Goal: Task Accomplishment & Management: Manage account settings

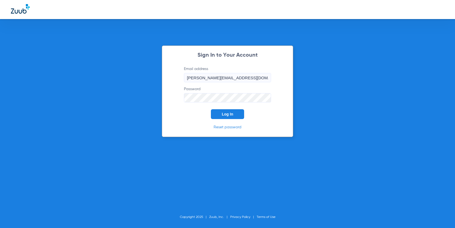
click at [221, 115] on button "Log In" at bounding box center [227, 114] width 33 height 10
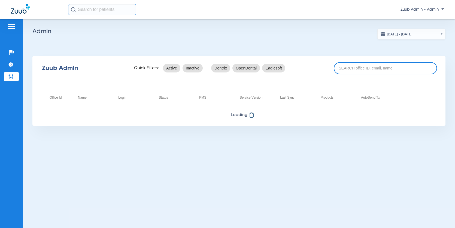
click at [357, 70] on input at bounding box center [385, 68] width 103 height 12
paste input "17007129"
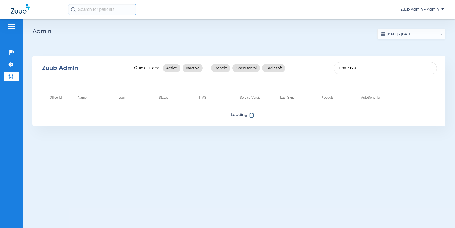
type input "17007129"
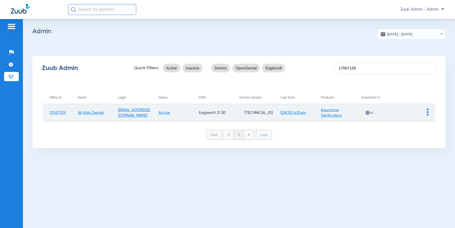
click at [427, 113] on img at bounding box center [428, 112] width 2 height 7
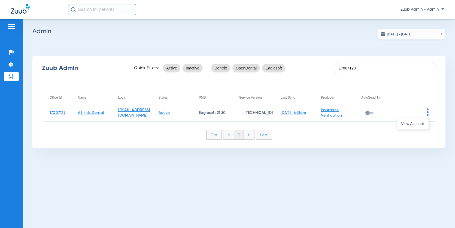
drag, startPoint x: 425, startPoint y: 123, endPoint x: 423, endPoint y: 125, distance: 3.1
click at [425, 123] on button "View Account" at bounding box center [413, 123] width 32 height 11
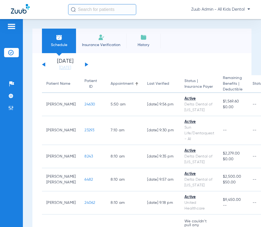
click at [245, 10] on span "Zuub Admin - All Kids Dental" at bounding box center [220, 9] width 59 height 5
click at [228, 19] on span "Log out" at bounding box center [234, 19] width 21 height 4
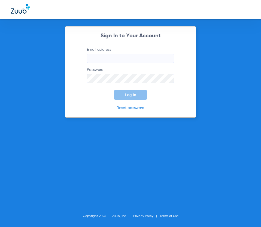
type input "[PERSON_NAME][EMAIL_ADDRESS][DOMAIN_NAME]"
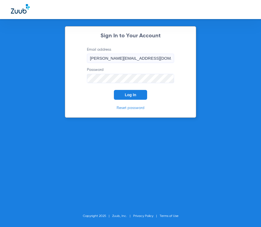
click at [131, 98] on button "Log In" at bounding box center [130, 95] width 33 height 10
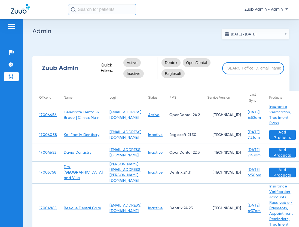
click at [236, 67] on input at bounding box center [254, 68] width 62 height 12
paste input "17005777"
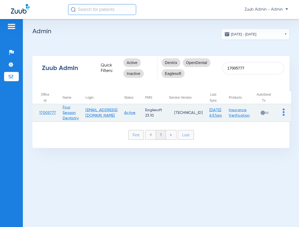
type input "17005777"
click at [283, 112] on img at bounding box center [284, 112] width 2 height 7
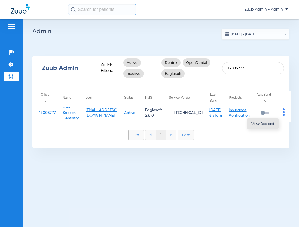
click at [263, 124] on span "View Account" at bounding box center [263, 124] width 23 height 4
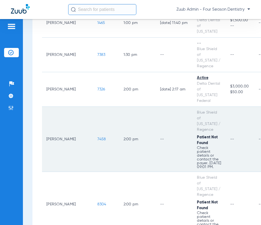
scroll to position [1139, 0]
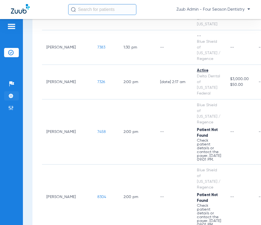
click at [10, 94] on img at bounding box center [10, 95] width 5 height 5
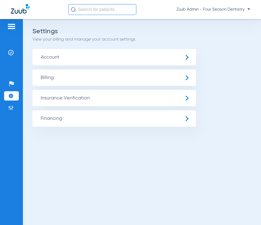
click at [55, 101] on span "Insurance Verification" at bounding box center [114, 98] width 164 height 16
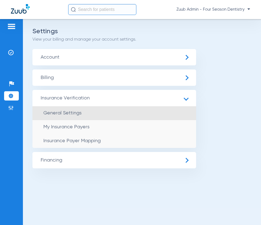
click at [63, 112] on span "General Settings" at bounding box center [62, 113] width 38 height 5
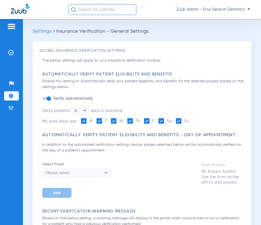
type input "3"
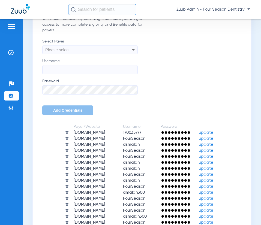
scroll to position [213, 0]
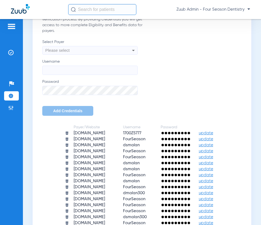
click at [68, 50] on span "Please select" at bounding box center [57, 50] width 24 height 5
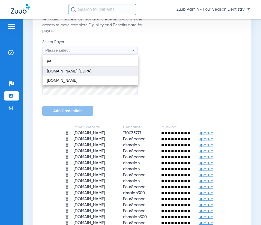
type input "pa"
click at [77, 71] on span "[DOMAIN_NAME] (DDPA)" at bounding box center [69, 71] width 44 height 4
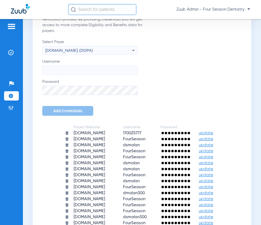
click at [76, 71] on input "Username" at bounding box center [89, 70] width 95 height 9
paste input "Royaldent25"
type input "Royaldent25"
click at [61, 111] on span "Add Credentials" at bounding box center [67, 111] width 29 height 4
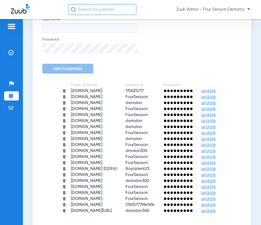
scroll to position [256, 0]
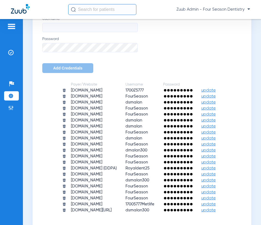
click at [11, 95] on img at bounding box center [10, 95] width 5 height 5
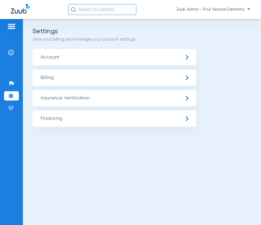
drag, startPoint x: 82, startPoint y: 95, endPoint x: 85, endPoint y: 97, distance: 3.9
click at [82, 95] on span "Insurance Verification" at bounding box center [114, 98] width 164 height 16
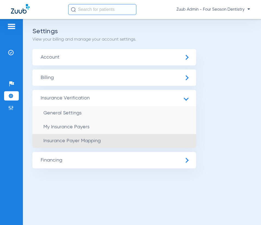
click at [103, 140] on li "Insurance Payer Mapping" at bounding box center [114, 141] width 164 height 14
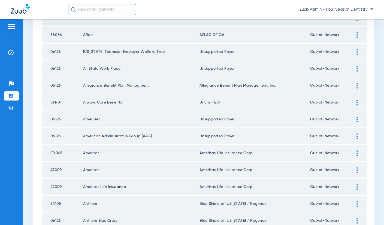
scroll to position [182, 0]
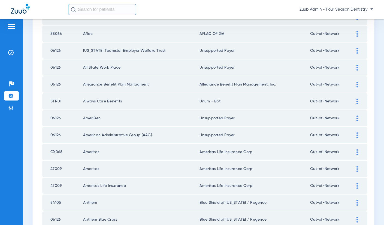
click at [356, 99] on div at bounding box center [358, 102] width 10 height 6
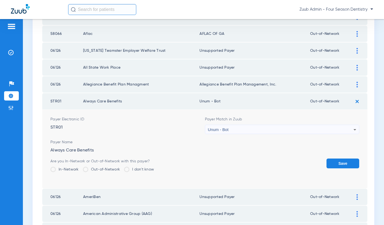
click at [243, 131] on div "Unum - Bot" at bounding box center [281, 129] width 146 height 9
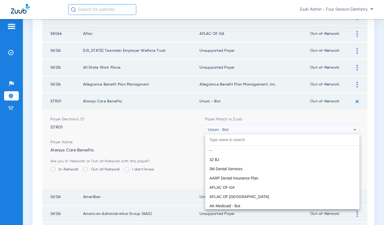
scroll to position [4406, 0]
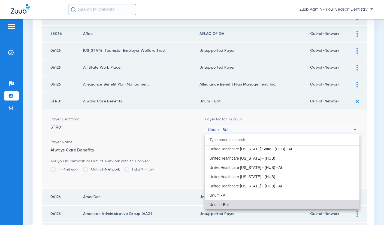
drag, startPoint x: 238, startPoint y: 194, endPoint x: 250, endPoint y: 193, distance: 11.8
click at [239, 194] on mat-option "Unum - AI" at bounding box center [282, 195] width 155 height 9
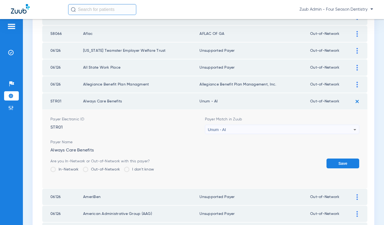
click at [337, 161] on button "Save" at bounding box center [343, 164] width 33 height 10
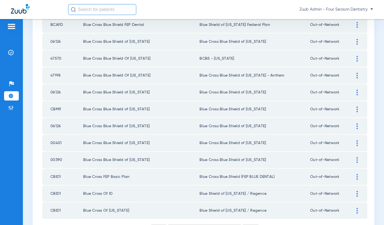
scroll to position [766, 0]
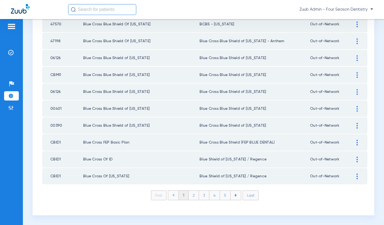
click at [357, 160] on img at bounding box center [357, 160] width 1 height 6
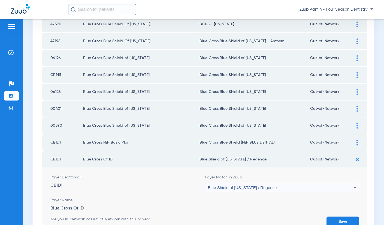
click at [313, 186] on div "Blue Shield of [US_STATE] / Regence" at bounding box center [281, 187] width 146 height 9
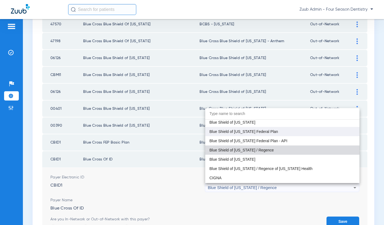
scroll to position [827, 0]
click at [362, 205] on div at bounding box center [192, 112] width 384 height 225
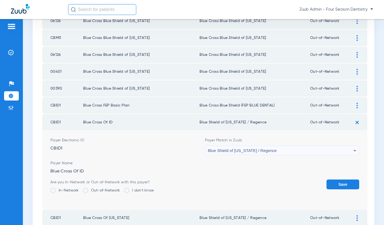
click at [337, 187] on button "Save" at bounding box center [343, 185] width 33 height 10
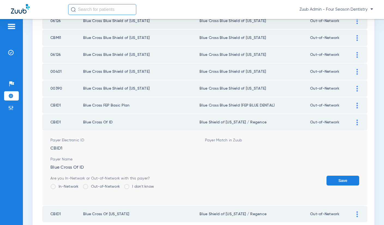
scroll to position [766, 0]
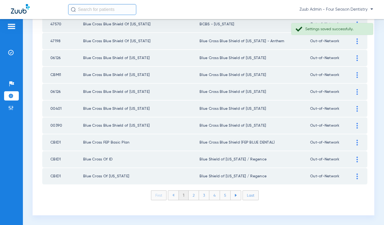
click at [193, 196] on li "2" at bounding box center [194, 195] width 10 height 9
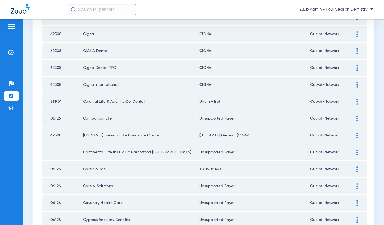
scroll to position [394, 0]
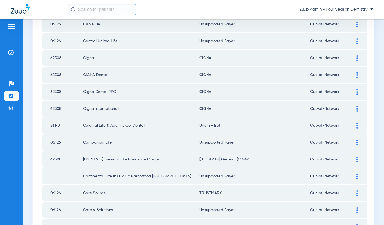
click at [357, 126] on img at bounding box center [357, 126] width 1 height 6
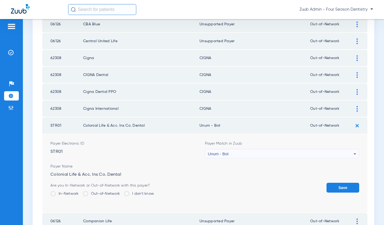
click at [320, 153] on div "Unum - Bot" at bounding box center [281, 153] width 146 height 9
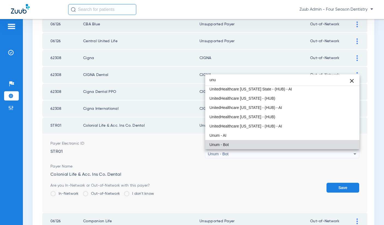
scroll to position [0, 0]
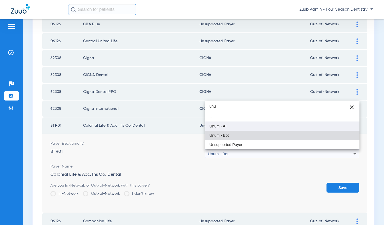
type input "unu"
click at [247, 127] on mat-option "Unum - AI" at bounding box center [282, 126] width 155 height 9
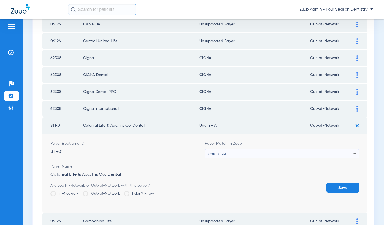
drag, startPoint x: 348, startPoint y: 191, endPoint x: 339, endPoint y: 188, distance: 9.7
click at [347, 191] on button "Save" at bounding box center [343, 188] width 33 height 10
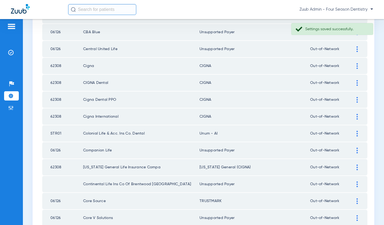
scroll to position [766, 0]
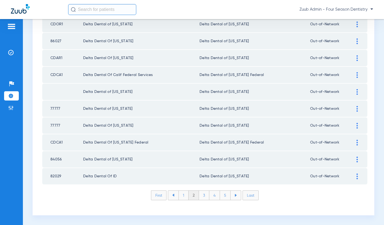
click at [203, 195] on li "3" at bounding box center [204, 195] width 10 height 9
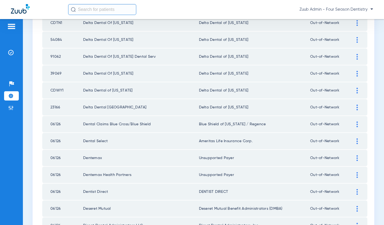
scroll to position [480, 0]
click at [357, 123] on img at bounding box center [357, 125] width 1 height 6
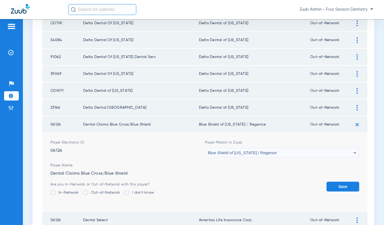
click at [334, 152] on div "Blue Shield of [US_STATE] / Regence" at bounding box center [281, 152] width 146 height 9
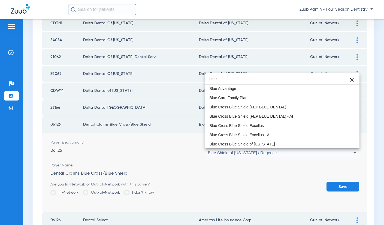
scroll to position [20, 0]
type input "blue"
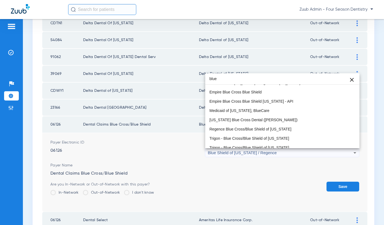
scroll to position [508, 0]
click at [349, 187] on div at bounding box center [192, 112] width 384 height 225
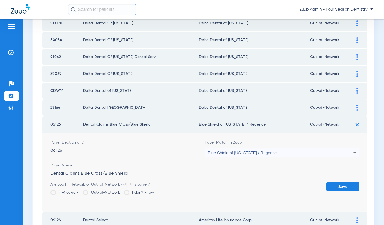
click at [334, 185] on button "Save" at bounding box center [343, 187] width 33 height 10
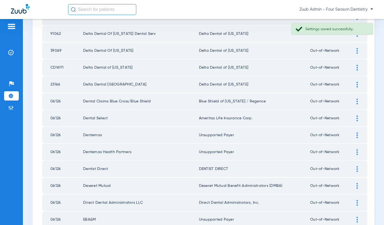
scroll to position [503, 0]
click at [358, 117] on img at bounding box center [357, 118] width 1 height 6
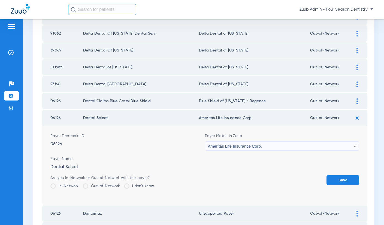
click at [329, 146] on div "Ameritas Life Insurance Corp." at bounding box center [281, 146] width 146 height 9
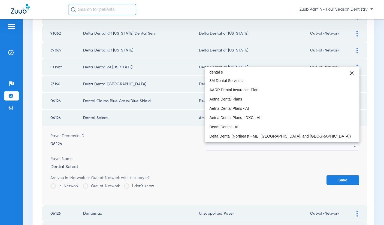
scroll to position [0, 0]
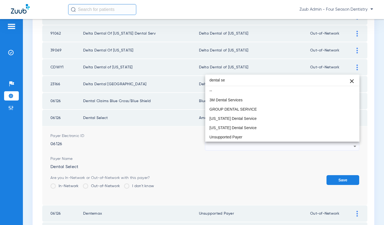
type input "dental se"
click at [275, 177] on div at bounding box center [192, 112] width 384 height 225
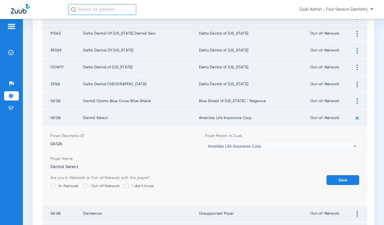
drag, startPoint x: 341, startPoint y: 179, endPoint x: 325, endPoint y: 178, distance: 15.3
click at [339, 179] on button "Save" at bounding box center [343, 180] width 33 height 10
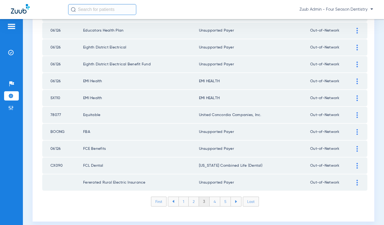
scroll to position [761, 0]
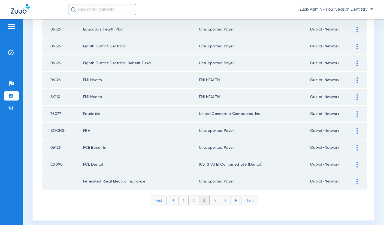
click at [10, 97] on img at bounding box center [10, 95] width 5 height 5
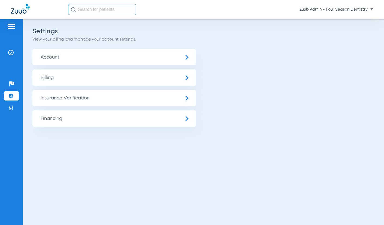
click at [50, 100] on span "Insurance Verification" at bounding box center [114, 98] width 164 height 16
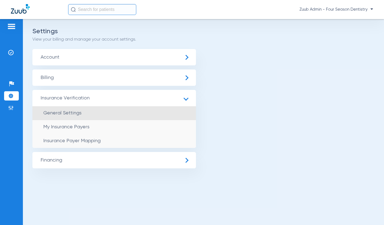
click at [57, 112] on span "General Settings" at bounding box center [62, 113] width 38 height 5
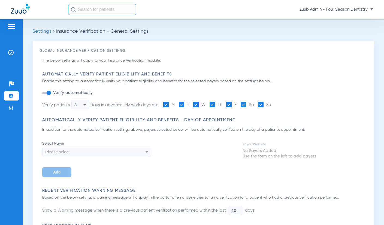
type input "3"
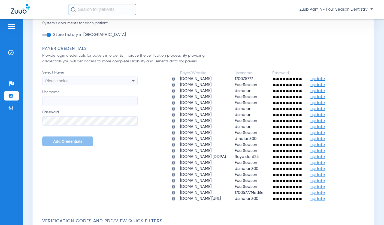
scroll to position [144, 0]
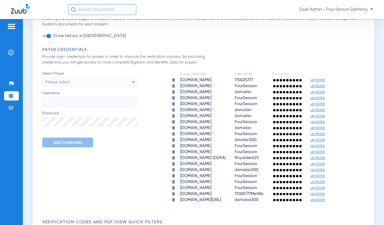
click at [126, 80] on div "Please select" at bounding box center [90, 81] width 95 height 9
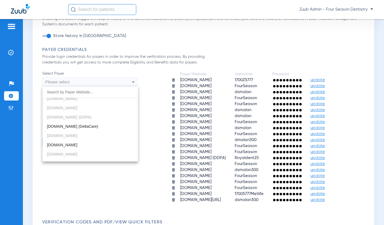
scroll to position [147, 0]
